Goal: Task Accomplishment & Management: Use online tool/utility

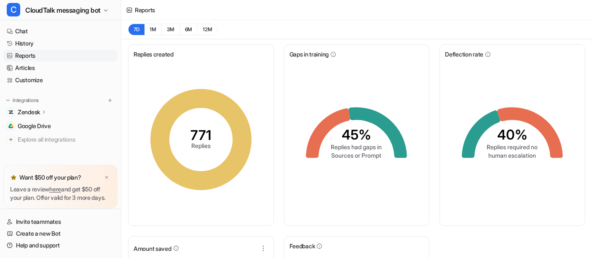
scroll to position [251, 0]
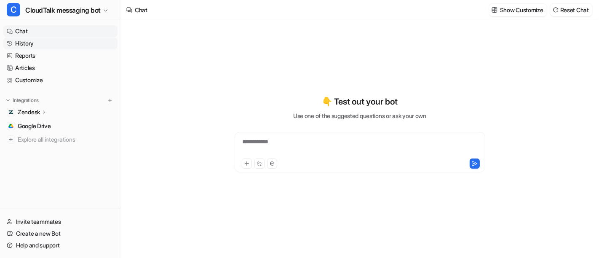
type textarea "**********"
click at [30, 46] on link "History" at bounding box center [60, 43] width 114 height 12
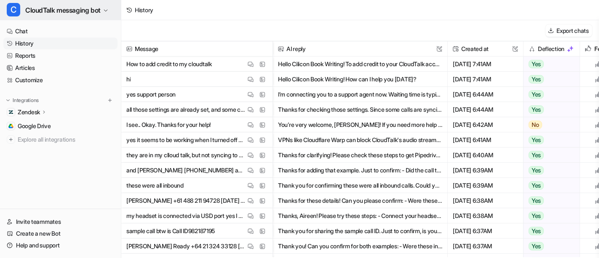
click at [51, 12] on span "CloudTalk messaging bot" at bounding box center [62, 10] width 75 height 12
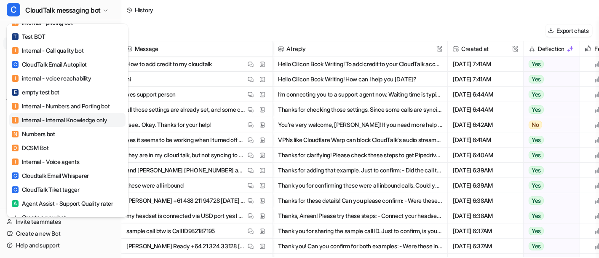
scroll to position [94, 0]
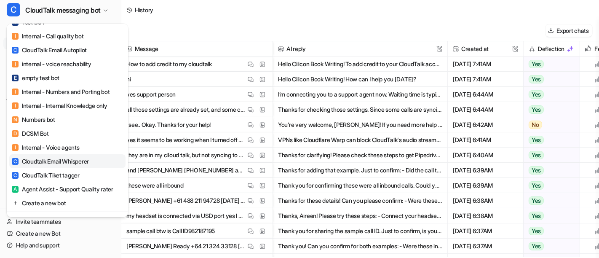
click at [89, 166] on div "C Cloudtalk Email Whisperer" at bounding box center [50, 161] width 77 height 9
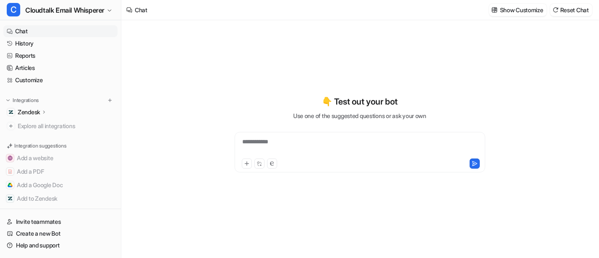
type textarea "**********"
click at [35, 55] on link "Reports" at bounding box center [60, 56] width 114 height 12
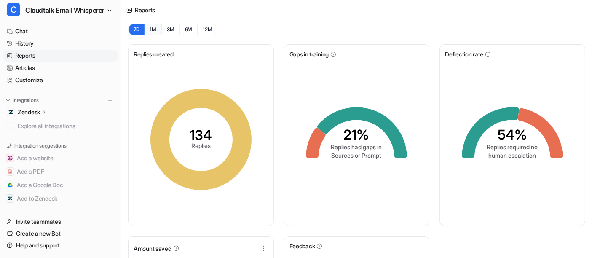
click at [155, 31] on button "1M" at bounding box center [152, 30] width 17 height 12
click at [137, 30] on button "7D" at bounding box center [136, 30] width 16 height 12
click at [24, 78] on link "Customize" at bounding box center [60, 80] width 114 height 12
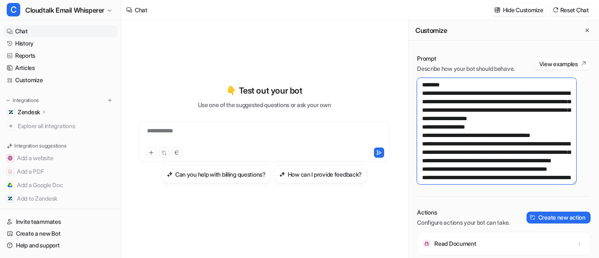
click at [520, 107] on textarea at bounding box center [496, 131] width 159 height 106
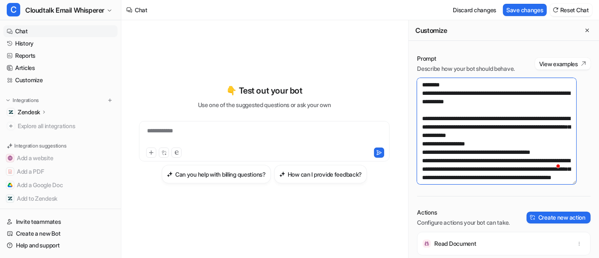
click at [536, 104] on textarea "To enrich screen reader interactions, please activate Accessibility in Grammarl…" at bounding box center [496, 131] width 159 height 106
click at [536, 107] on textarea "To enrich screen reader interactions, please activate Accessibility in Grammarl…" at bounding box center [496, 131] width 159 height 106
click at [530, 118] on textarea "To enrich screen reader interactions, please activate Accessibility in Grammarl…" at bounding box center [496, 131] width 159 height 106
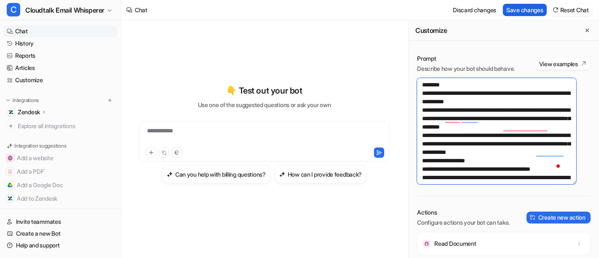
type textarea "**********"
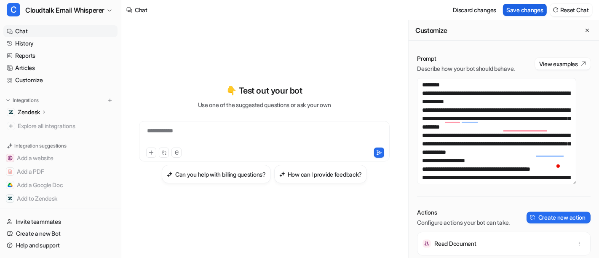
click at [518, 10] on button "Save changes" at bounding box center [525, 10] width 44 height 12
click at [47, 246] on link "Help and support" at bounding box center [60, 245] width 114 height 12
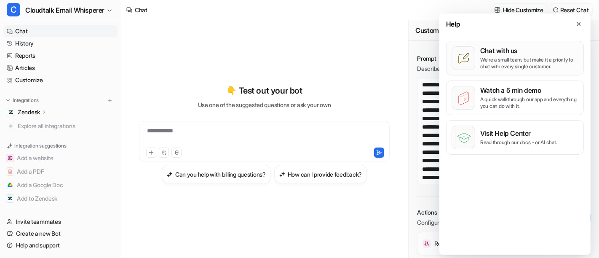
click at [512, 54] on p "Chat with us" at bounding box center [529, 50] width 98 height 8
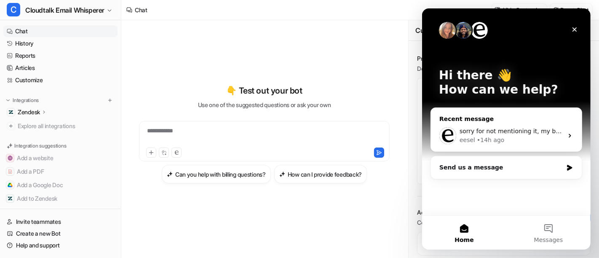
click at [527, 136] on div "eesel • 14h ago" at bounding box center [511, 140] width 104 height 9
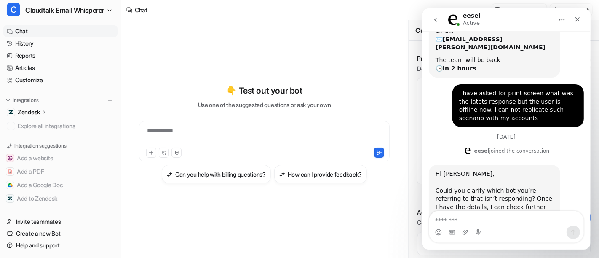
scroll to position [251, 0]
